Goal: Task Accomplishment & Management: Manage account settings

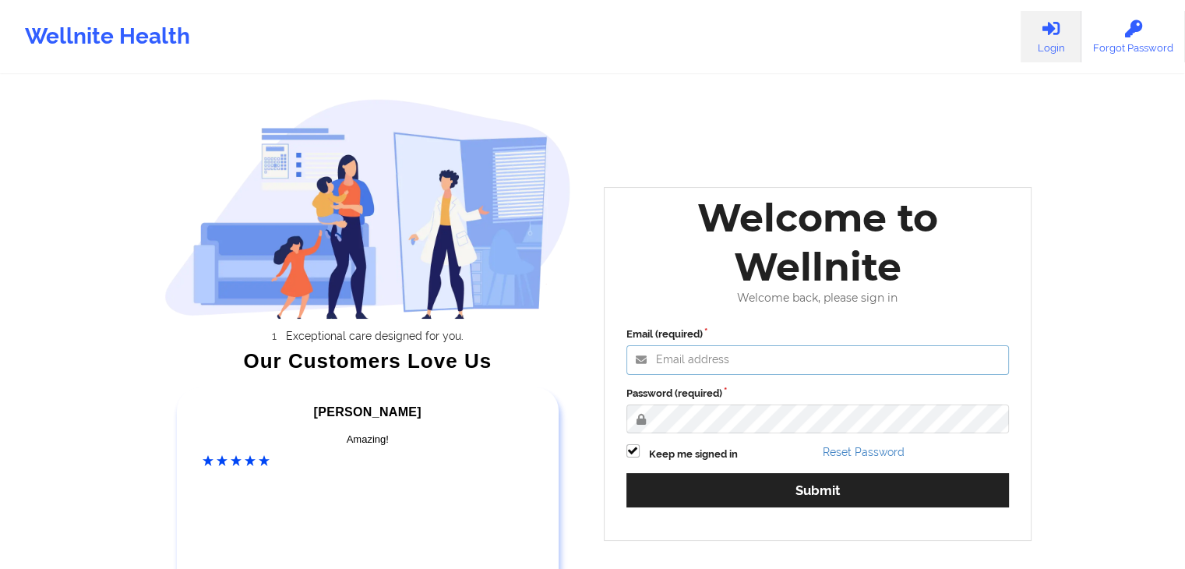
click at [681, 355] on input "Email (required)" at bounding box center [817, 360] width 383 height 30
type input "[EMAIL_ADDRESS][DOMAIN_NAME]"
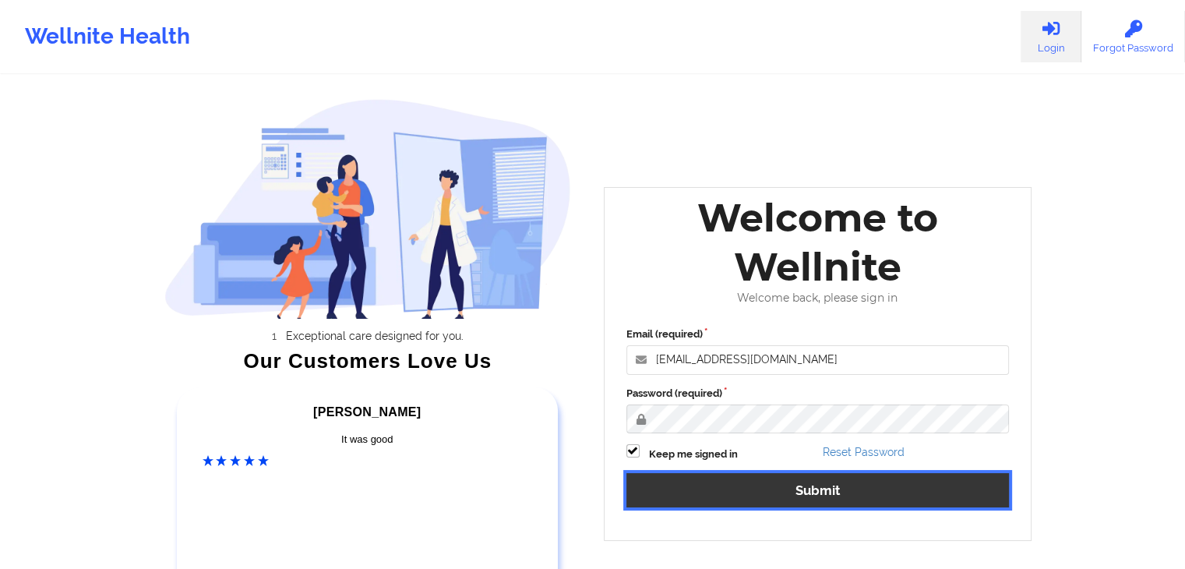
click at [732, 493] on button "Submit" at bounding box center [817, 489] width 383 height 33
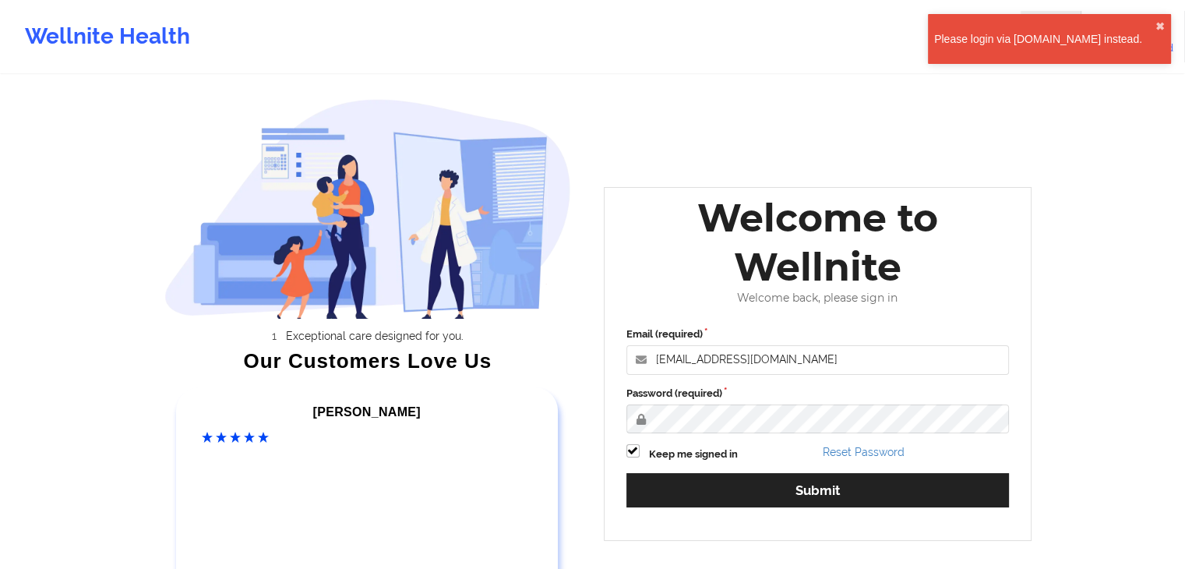
click at [1069, 33] on div "Please login via [DOMAIN_NAME] instead." at bounding box center [1044, 39] width 221 height 16
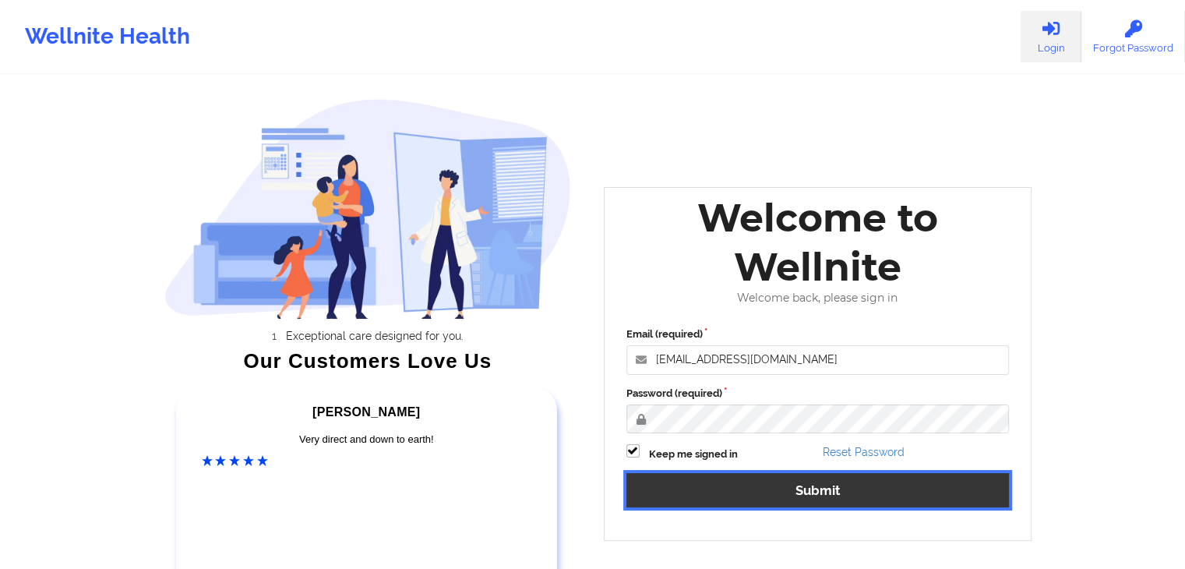
click at [785, 481] on button "Submit" at bounding box center [817, 489] width 383 height 33
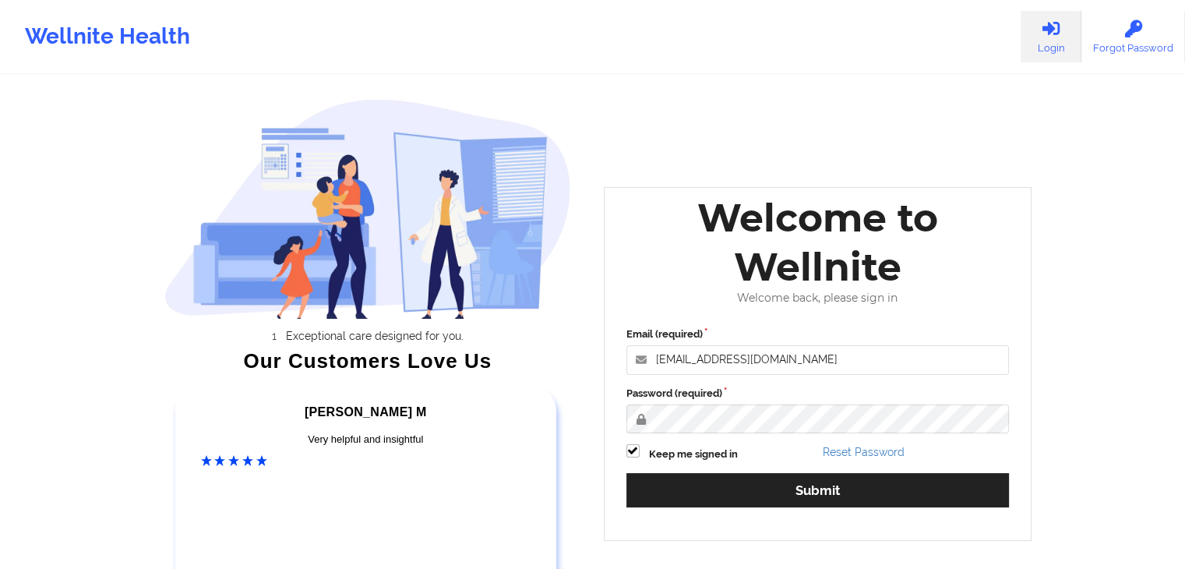
click at [1046, 27] on icon at bounding box center [1051, 28] width 20 height 17
